Goal: Information Seeking & Learning: Learn about a topic

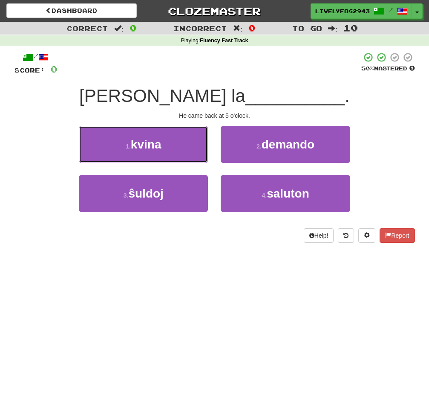
click at [188, 148] on button "1 . kvina" at bounding box center [143, 144] width 129 height 37
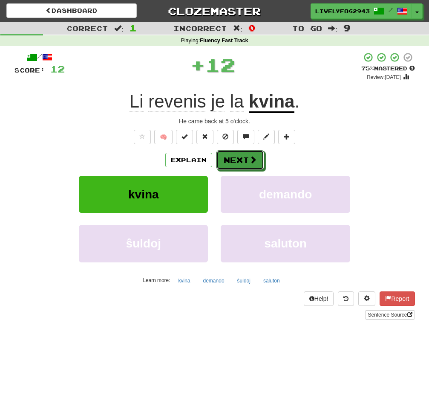
click at [247, 156] on button "Next" at bounding box center [241, 160] width 48 height 20
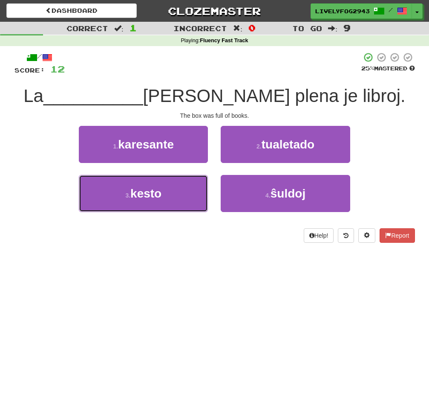
click at [173, 190] on button "3 . kesto" at bounding box center [143, 193] width 129 height 37
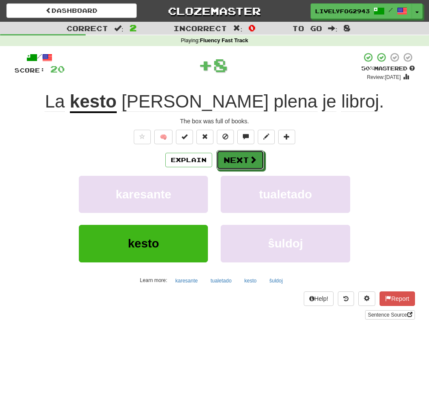
click at [244, 155] on button "Next" at bounding box center [241, 160] width 48 height 20
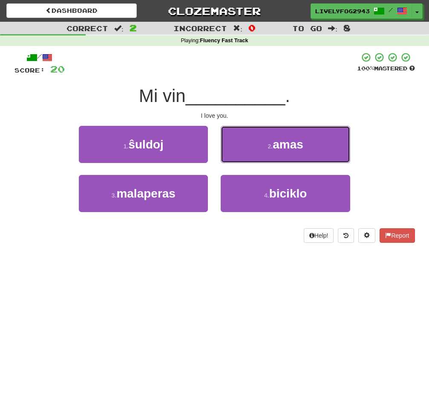
click at [244, 155] on button "2 . amas" at bounding box center [285, 144] width 129 height 37
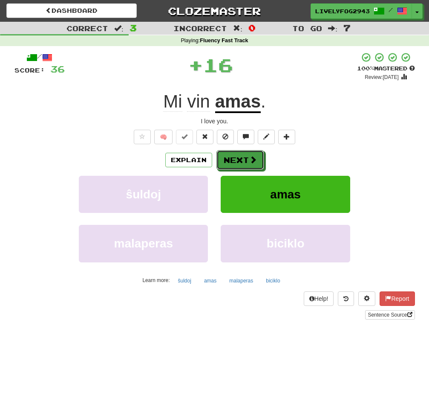
click at [248, 163] on button "Next" at bounding box center [241, 160] width 48 height 20
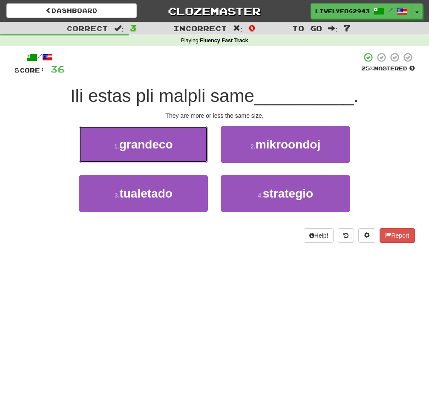
click at [165, 147] on span "grandeco" at bounding box center [146, 144] width 54 height 13
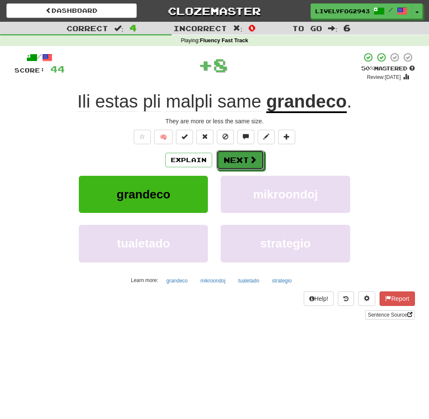
click at [235, 157] on button "Next" at bounding box center [241, 160] width 48 height 20
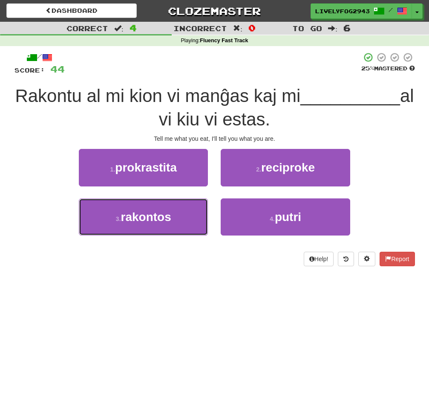
click at [172, 208] on button "3 . rakontos" at bounding box center [143, 216] width 129 height 37
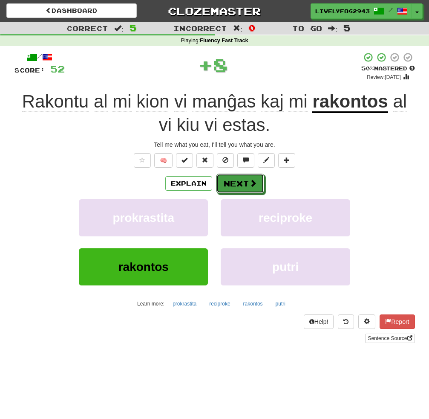
click at [245, 182] on button "Next" at bounding box center [241, 184] width 48 height 20
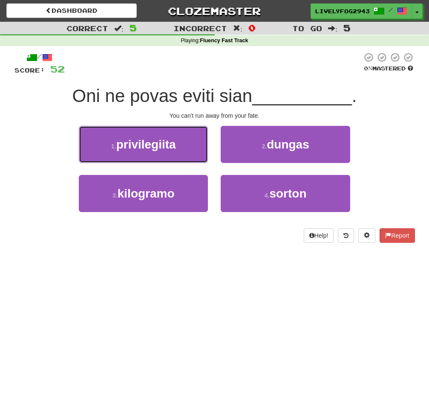
click at [128, 146] on span "privilegiita" at bounding box center [146, 144] width 60 height 13
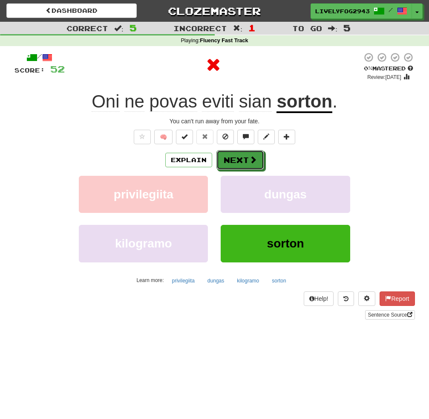
click at [243, 155] on button "Next" at bounding box center [241, 160] width 48 height 20
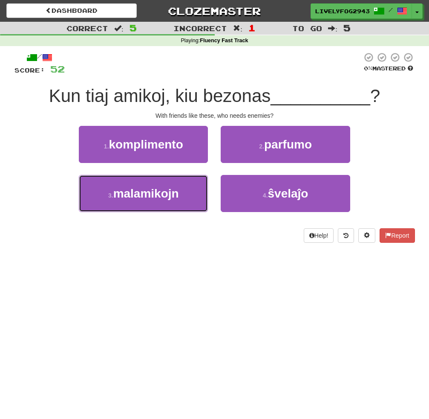
click at [177, 189] on span "malamikojn" at bounding box center [146, 193] width 66 height 13
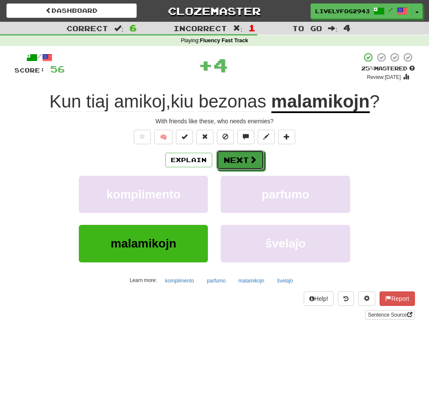
click at [236, 154] on button "Next" at bounding box center [241, 160] width 48 height 20
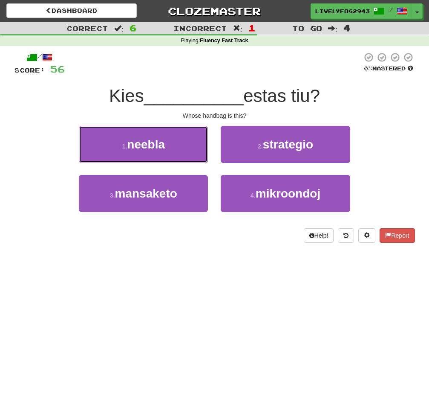
click at [182, 139] on button "1 . neebla" at bounding box center [143, 144] width 129 height 37
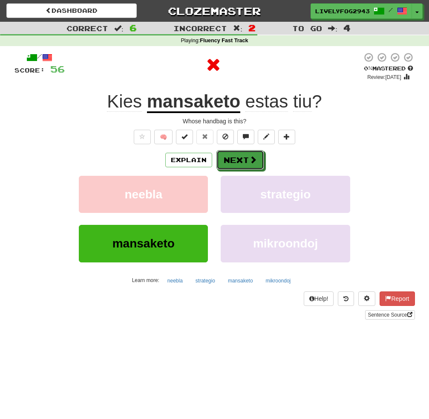
click at [234, 156] on button "Next" at bounding box center [241, 160] width 48 height 20
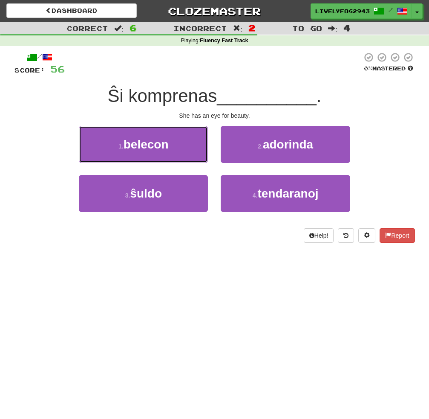
click at [174, 156] on button "1 . belecon" at bounding box center [143, 144] width 129 height 37
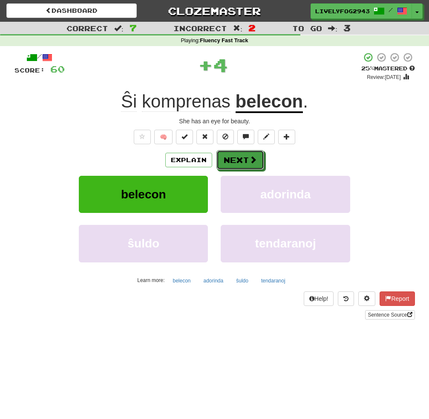
click at [225, 160] on button "Next" at bounding box center [241, 160] width 48 height 20
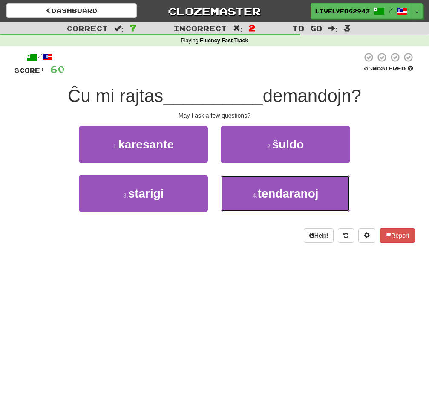
click at [238, 196] on button "4 . tendaranoj" at bounding box center [285, 193] width 129 height 37
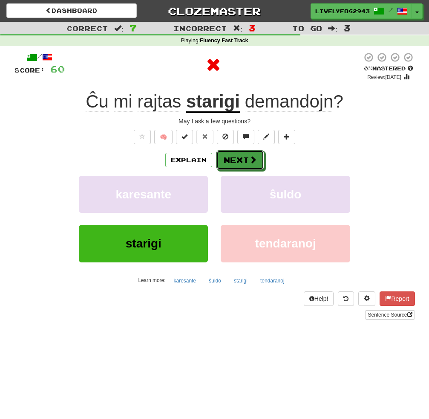
click at [228, 158] on button "Next" at bounding box center [241, 160] width 48 height 20
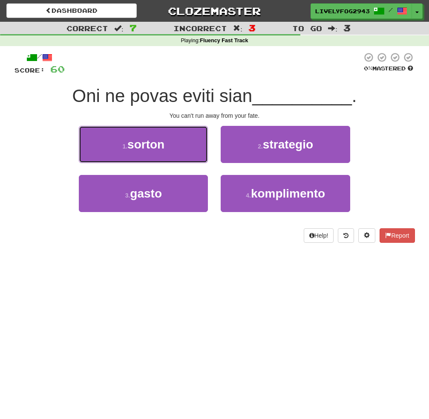
click at [181, 155] on button "1 . sorton" at bounding box center [143, 144] width 129 height 37
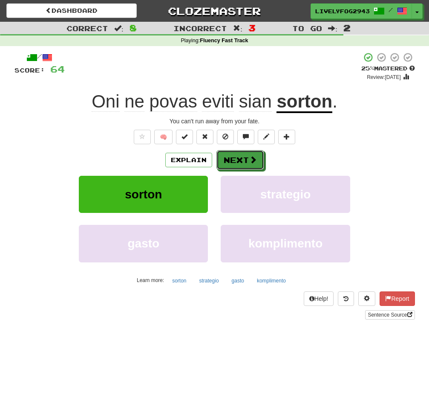
click at [253, 156] on span at bounding box center [253, 160] width 8 height 8
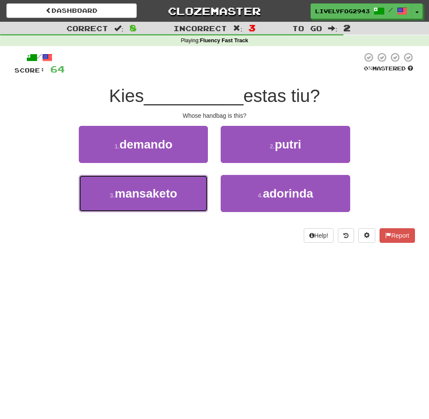
click at [199, 197] on button "3 . mansaketo" at bounding box center [143, 193] width 129 height 37
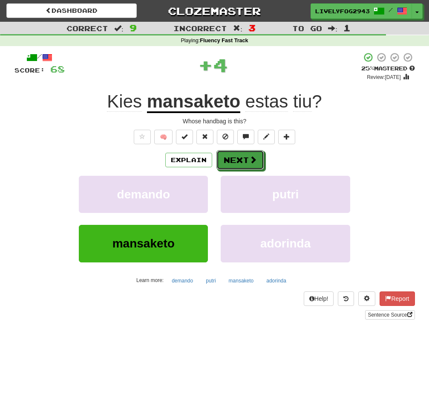
click at [237, 159] on button "Next" at bounding box center [241, 160] width 48 height 20
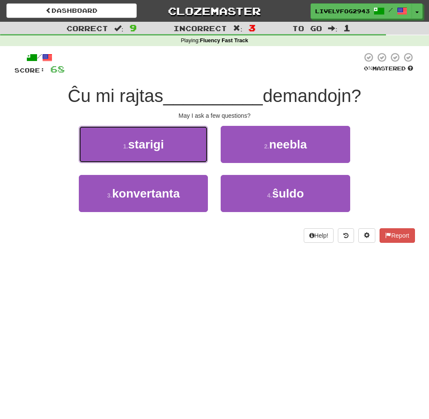
click at [189, 151] on button "1 . starigi" at bounding box center [143, 144] width 129 height 37
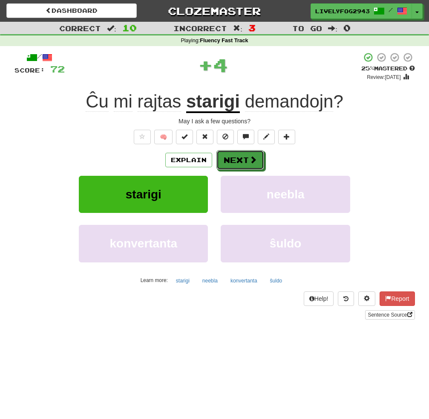
click at [236, 160] on button "Next" at bounding box center [241, 160] width 48 height 20
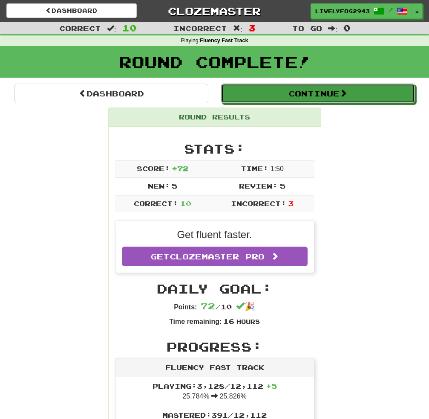
click at [257, 93] on button "Continue" at bounding box center [318, 94] width 194 height 20
